Goal: Task Accomplishment & Management: Manage account settings

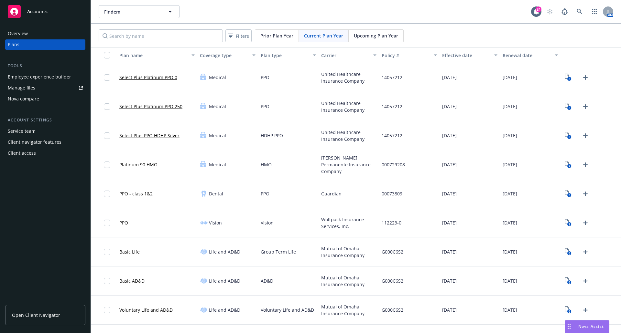
click at [48, 314] on span "Open Client Navigator" at bounding box center [36, 315] width 48 height 7
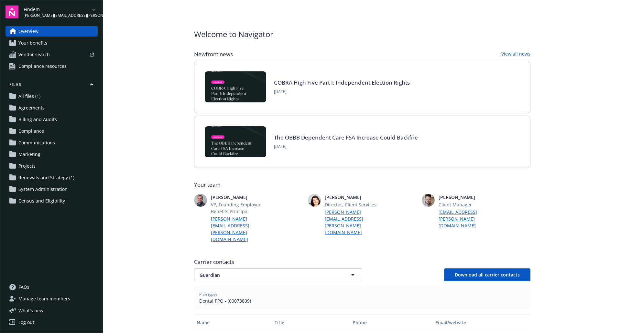
click at [38, 176] on span "Renewals and Strategy (1)" at bounding box center [46, 178] width 56 height 10
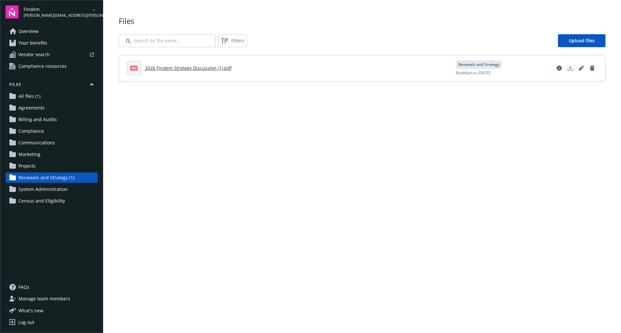
click at [42, 143] on span "Communications" at bounding box center [36, 143] width 37 height 10
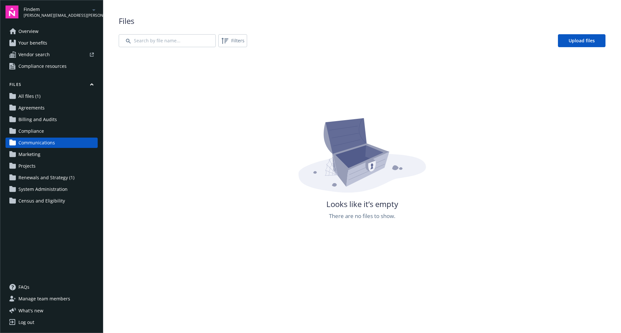
click at [27, 166] on span "Projects" at bounding box center [26, 166] width 17 height 10
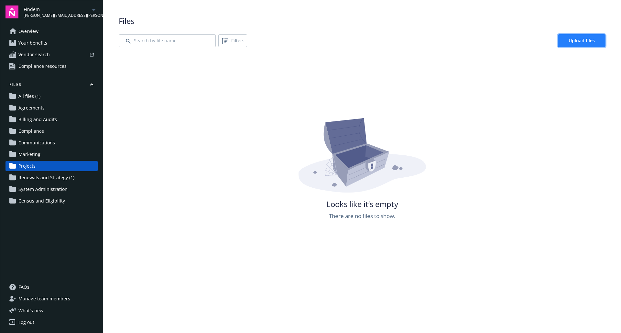
click at [585, 39] on span "Upload files" at bounding box center [581, 40] width 26 height 6
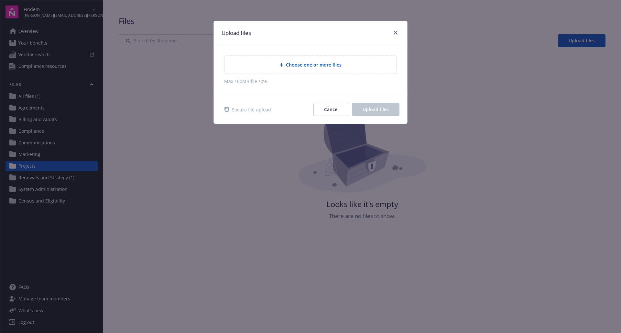
click at [294, 64] on span "Choose one or more files" at bounding box center [314, 64] width 56 height 7
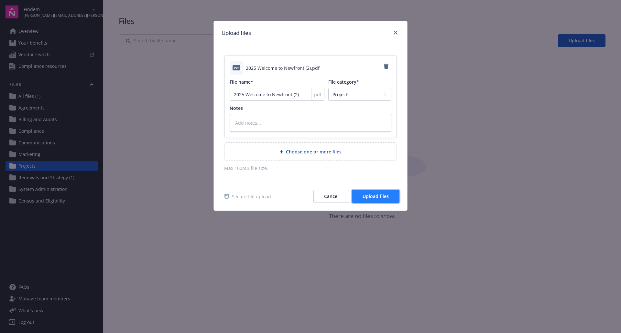
click at [378, 197] on span "Upload files" at bounding box center [375, 196] width 26 height 6
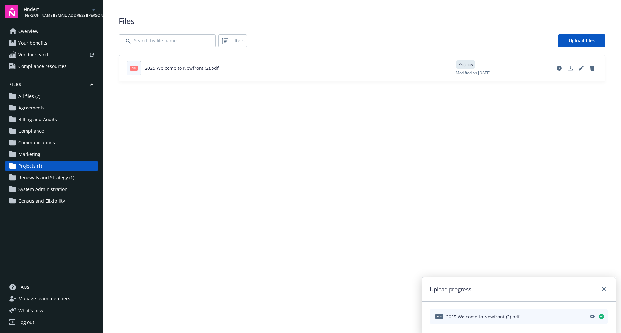
click at [48, 142] on span "Communications" at bounding box center [36, 143] width 37 height 10
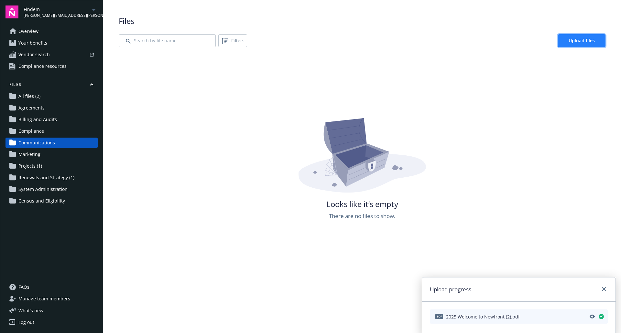
click at [587, 37] on link "Upload files" at bounding box center [582, 40] width 48 height 13
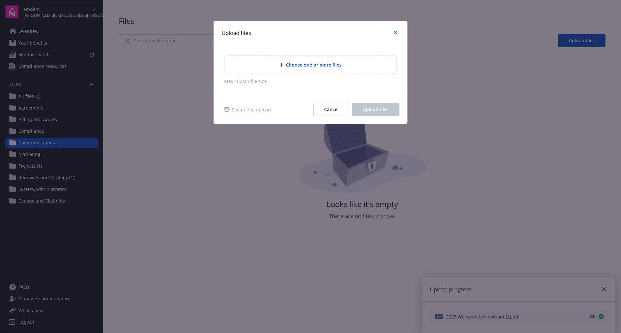
click at [315, 64] on span "Choose one or more files" at bounding box center [314, 64] width 56 height 7
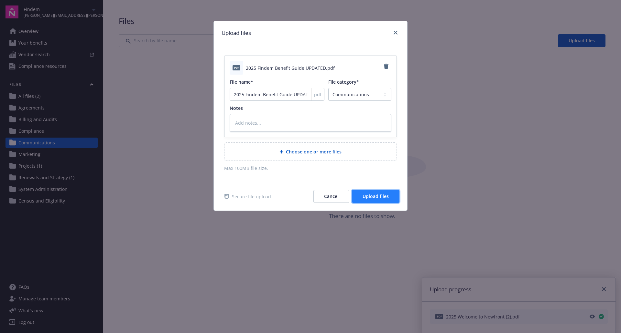
click at [378, 197] on span "Upload files" at bounding box center [375, 196] width 26 height 6
type textarea "x"
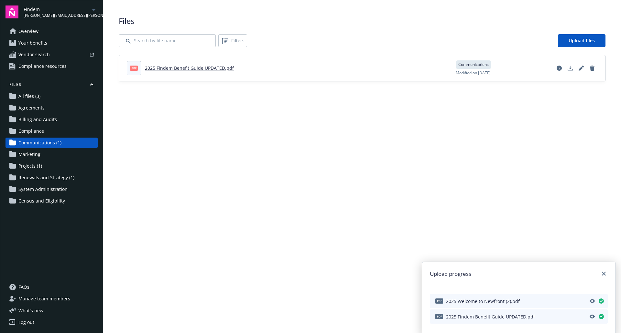
drag, startPoint x: 316, startPoint y: 174, endPoint x: 250, endPoint y: 187, distance: 67.0
click at [296, 177] on main "Upload progress pdf 2025 Welcome to Newfront (2).pdf pdf 2025 Findem Benefit Gu…" at bounding box center [361, 166] width 517 height 333
click at [37, 177] on span "Renewals and Strategy (1)" at bounding box center [46, 178] width 56 height 10
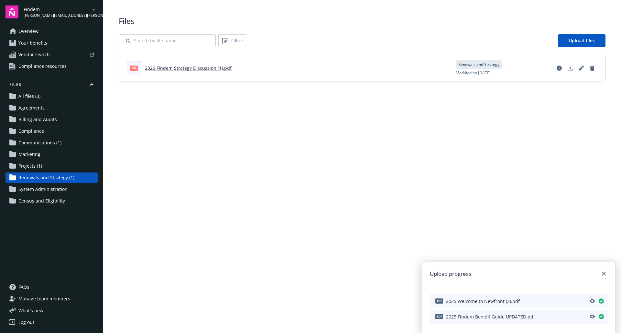
click at [39, 43] on span "Your benefits" at bounding box center [32, 43] width 29 height 10
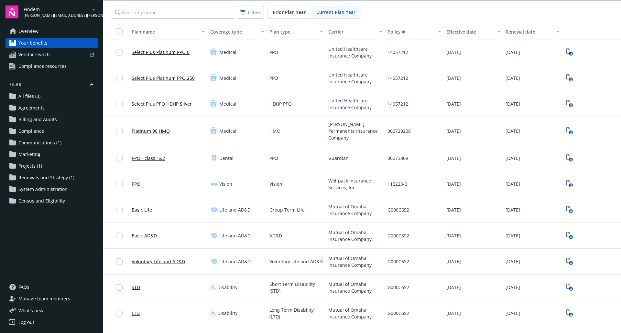
click at [34, 297] on span "Manage team members" at bounding box center [44, 299] width 52 height 10
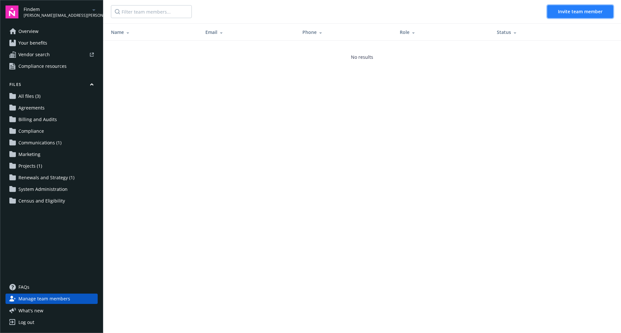
click at [576, 8] on button "Invite team member" at bounding box center [580, 11] width 66 height 13
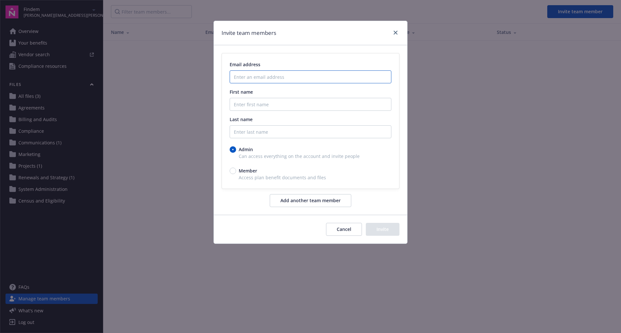
click at [266, 76] on input "Enter an email address" at bounding box center [310, 76] width 162 height 13
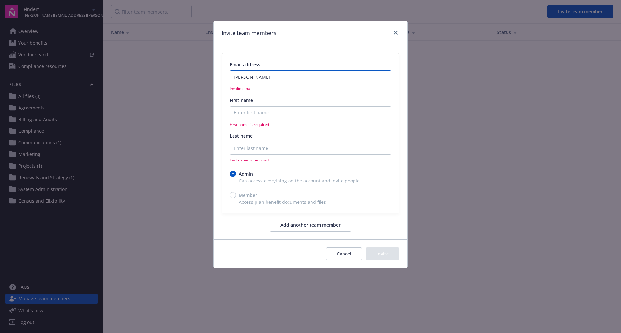
type input "dana"
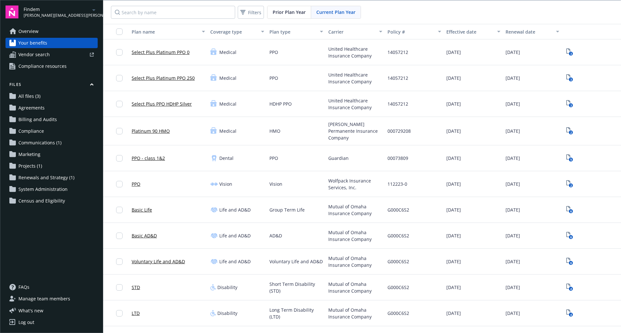
click at [40, 142] on span "Communications (1)" at bounding box center [39, 143] width 43 height 10
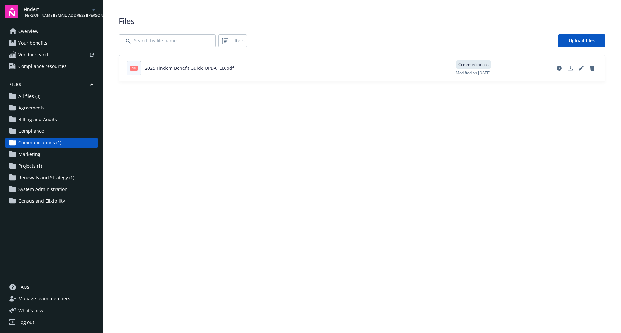
click at [181, 69] on link "2025 Findem Benefit Guide UPDATED.pdf" at bounding box center [189, 68] width 89 height 6
drag, startPoint x: 392, startPoint y: 133, endPoint x: 354, endPoint y: 87, distance: 60.4
click at [389, 132] on main "Upload progress Files Filters Upload files pdf 2025 Findem Benefit Guide UPDATE…" at bounding box center [361, 166] width 517 height 333
